Goal: Transaction & Acquisition: Purchase product/service

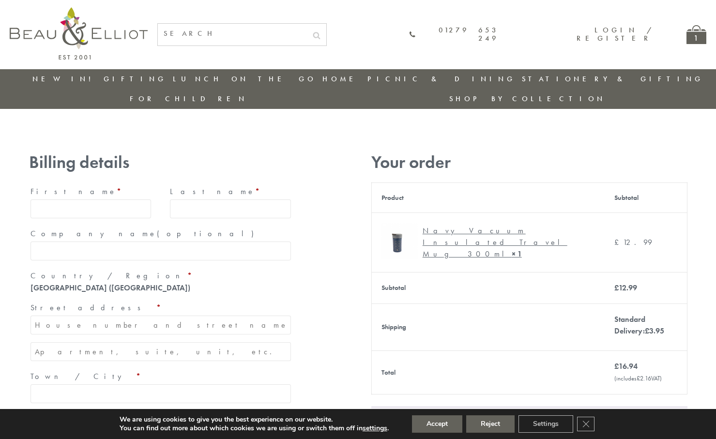
type input "maria33@yahoo.com"
type input "Maria"
type input "Williams"
type input "23, Scottsdale, Happytown"
type input "London"
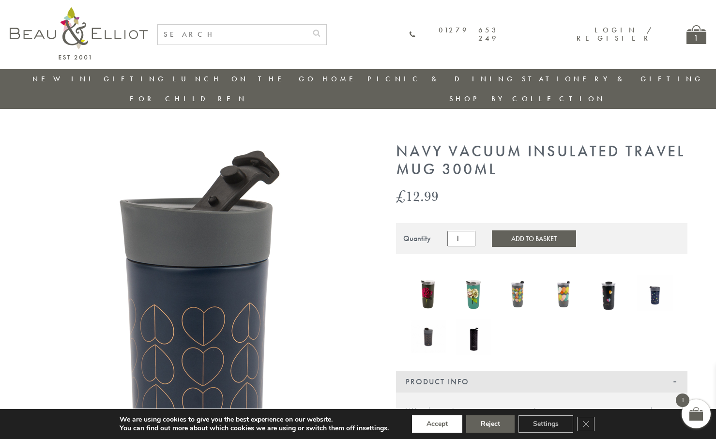
click at [437, 424] on button "Accept" at bounding box center [437, 423] width 50 height 17
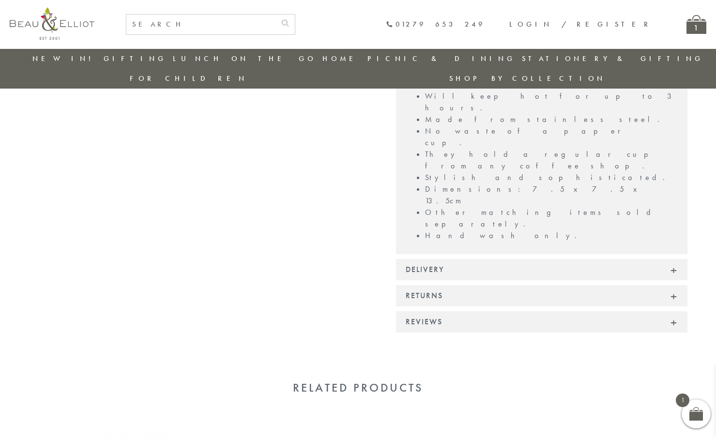
scroll to position [667, 0]
